Goal: Understand process/instructions: Learn about a topic

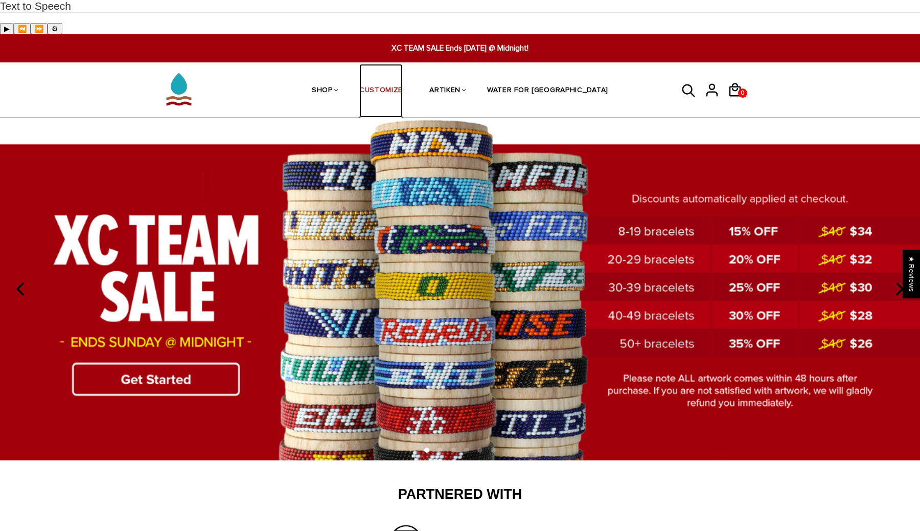
click at [403, 64] on link "CUSTOMIZE" at bounding box center [380, 91] width 43 height 54
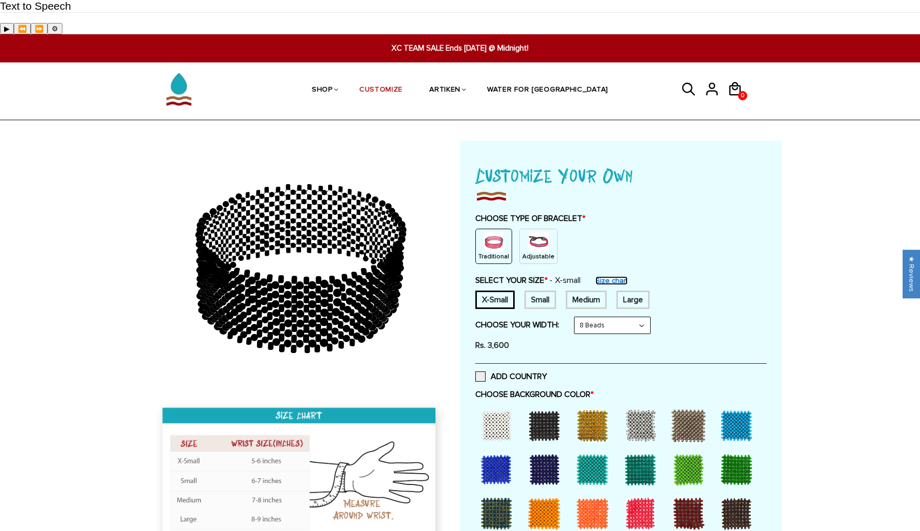
click at [626, 276] on link "Size chart" at bounding box center [612, 280] width 32 height 9
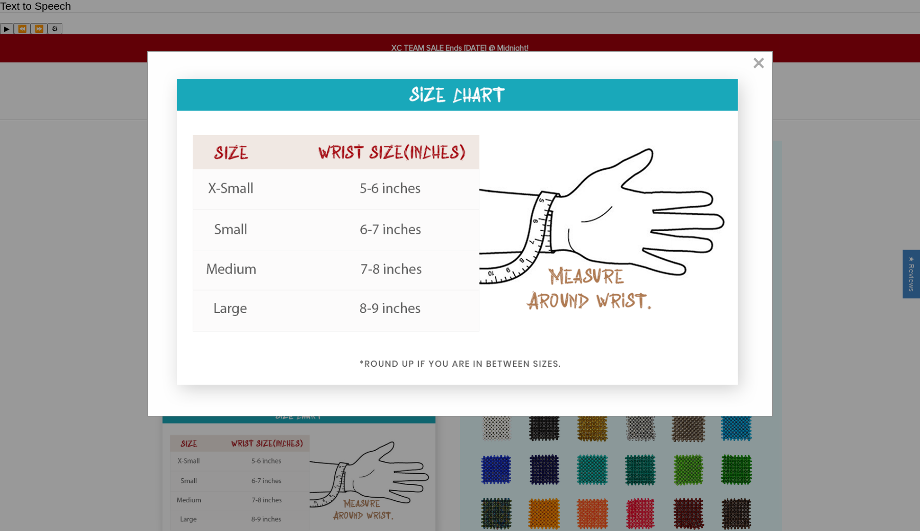
click at [481, 433] on div "×" at bounding box center [460, 265] width 920 height 531
click at [762, 65] on span "×" at bounding box center [759, 64] width 13 height 10
